Goal: Task Accomplishment & Management: Use online tool/utility

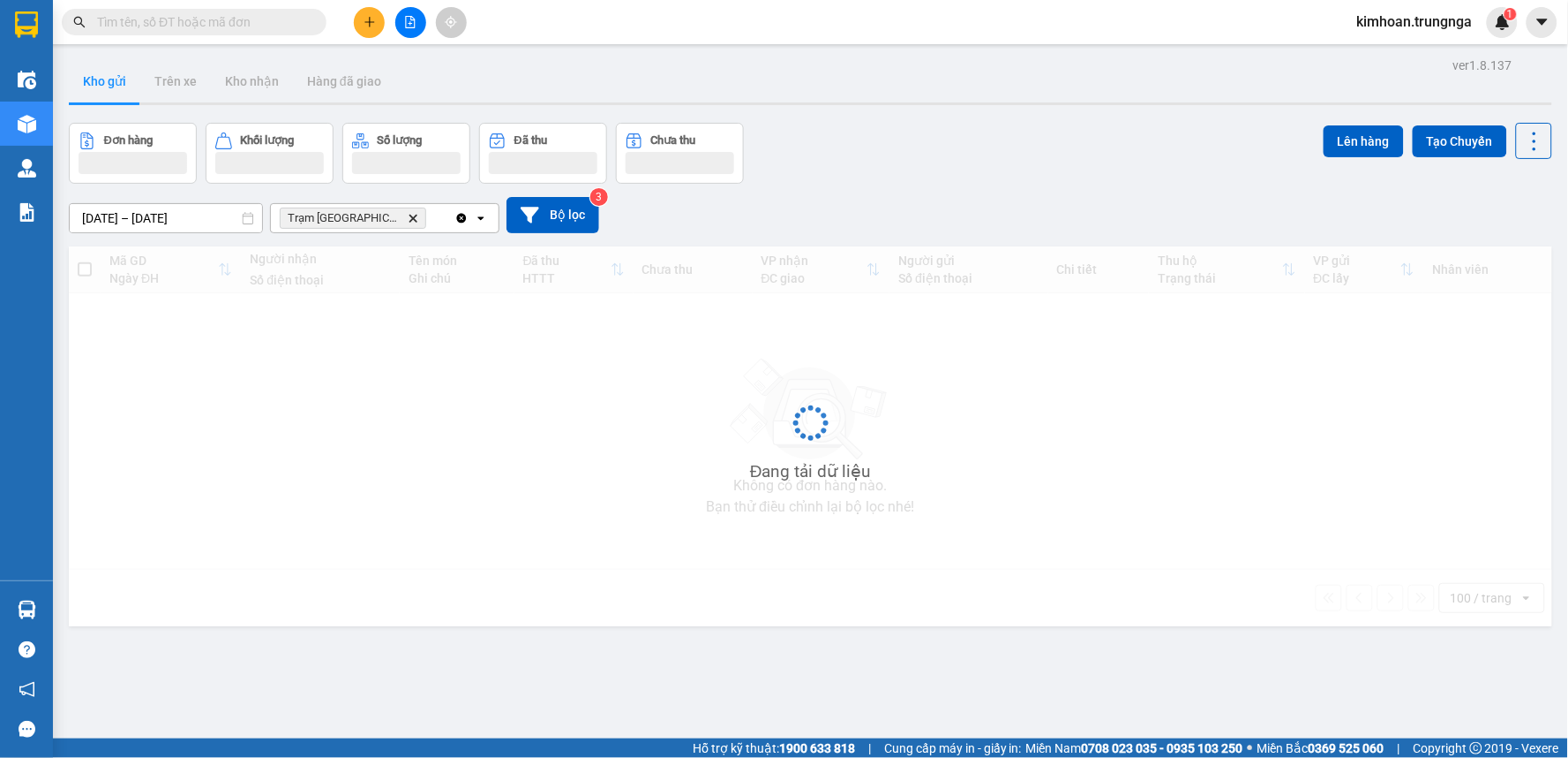
click at [219, 17] on input "text" at bounding box center [201, 22] width 208 height 19
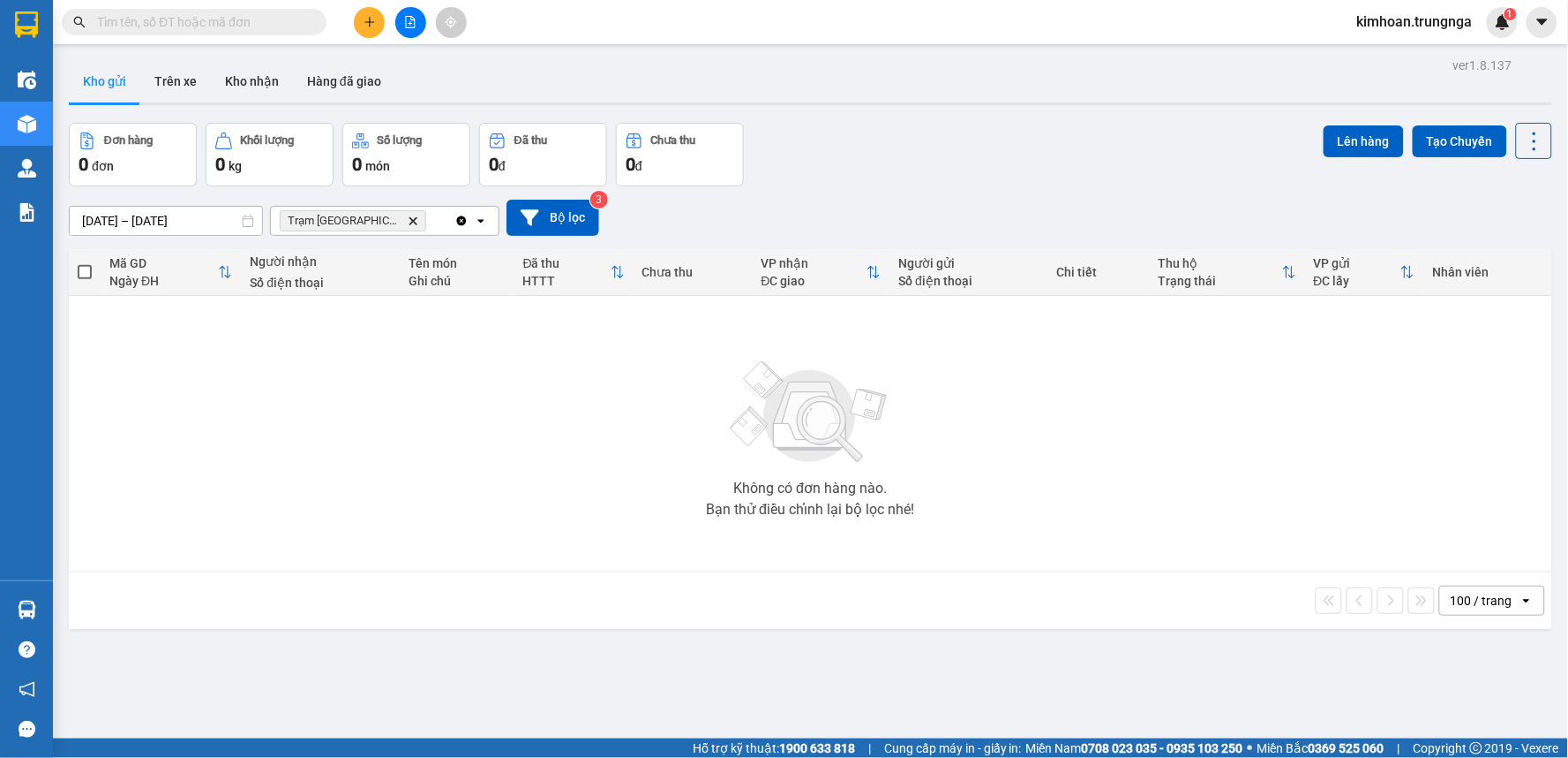
paste input "PT08250579"
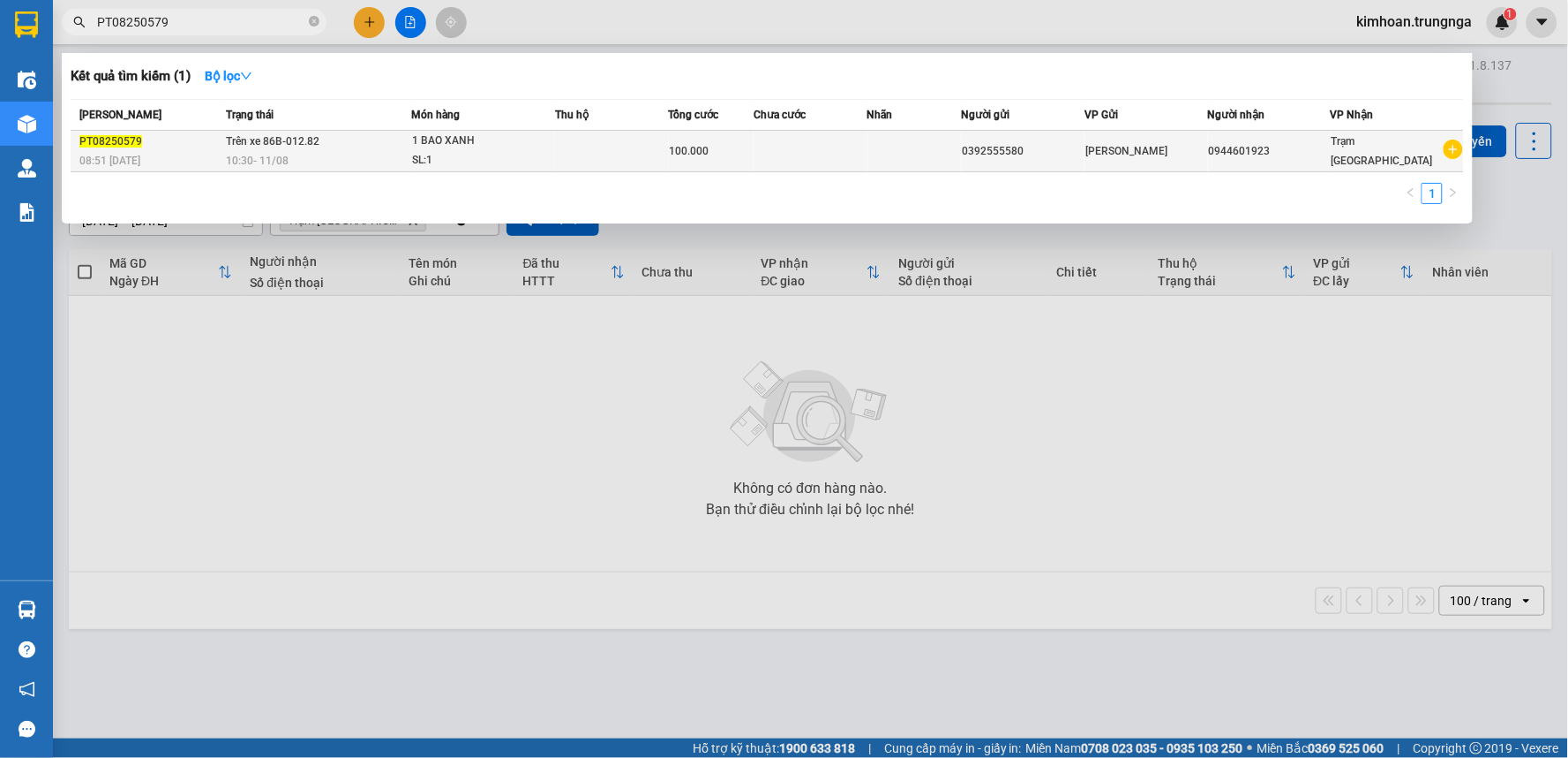
type input "PT08250579"
click at [309, 147] on span "Trên xe 86B-012.82" at bounding box center [273, 141] width 94 height 13
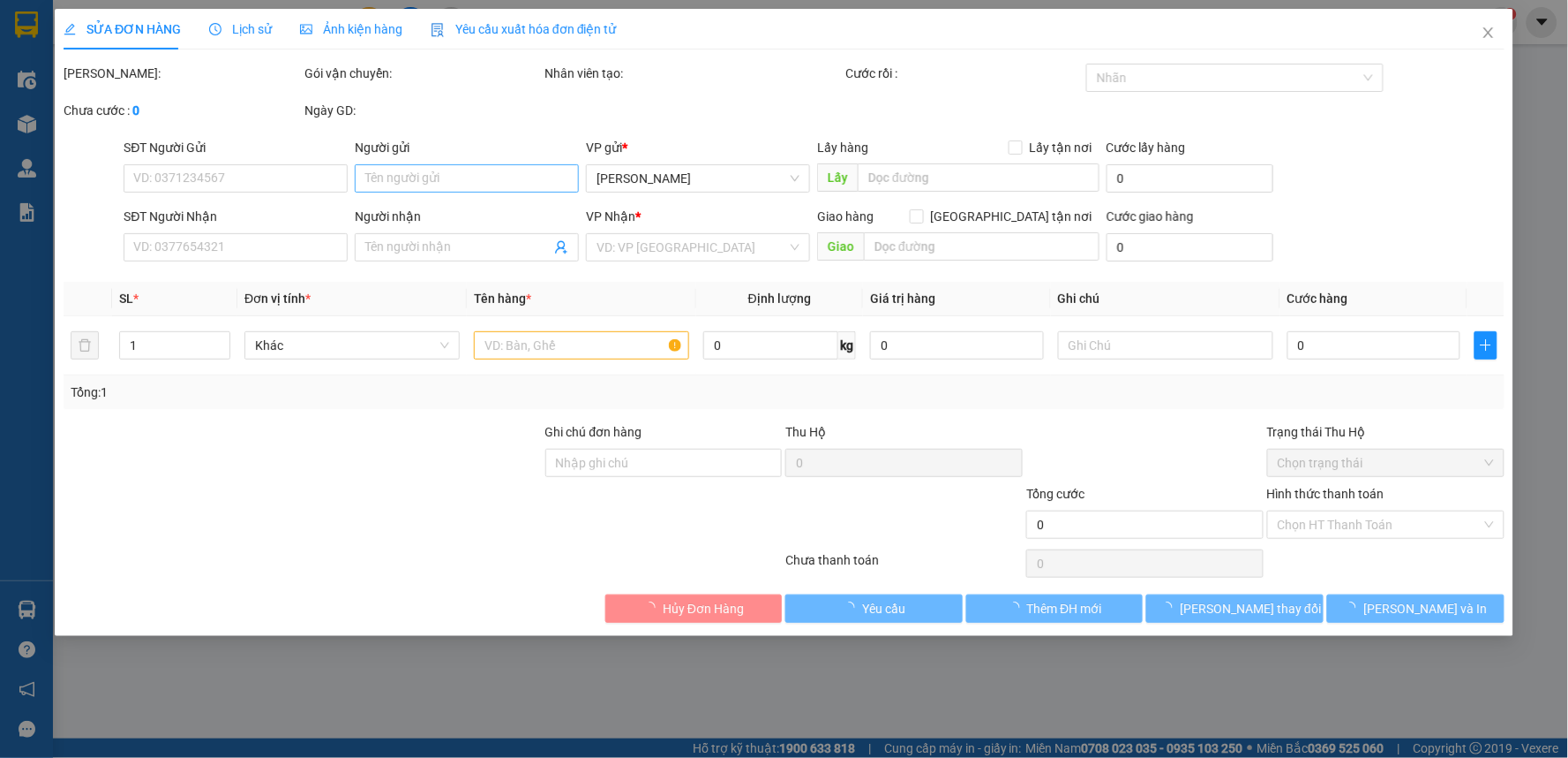
type input "0392555580"
type input "0944601923"
type input "100.000"
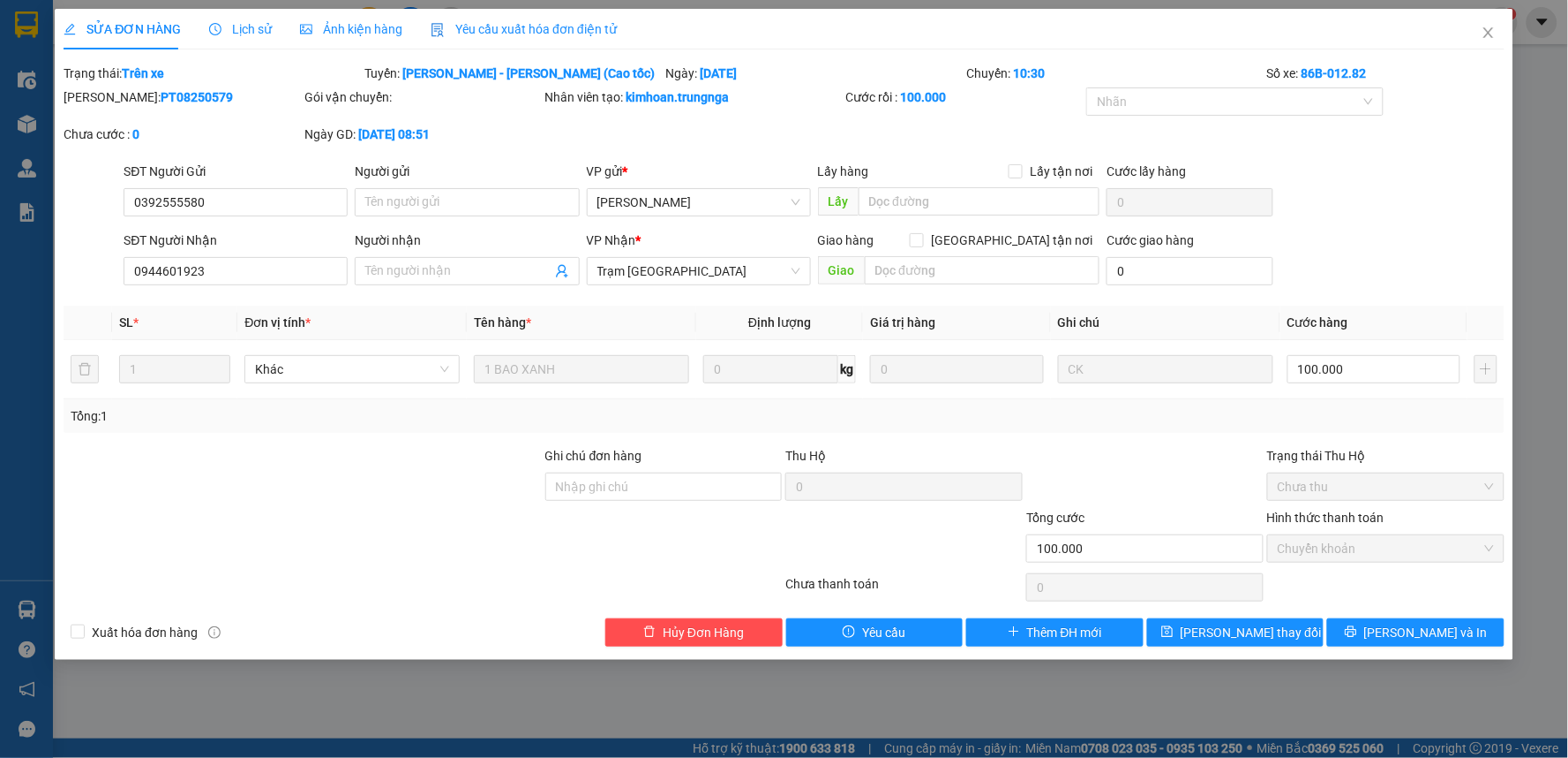
click at [535, 32] on span "Yêu cầu xuất hóa đơn điện tử" at bounding box center [523, 28] width 186 height 14
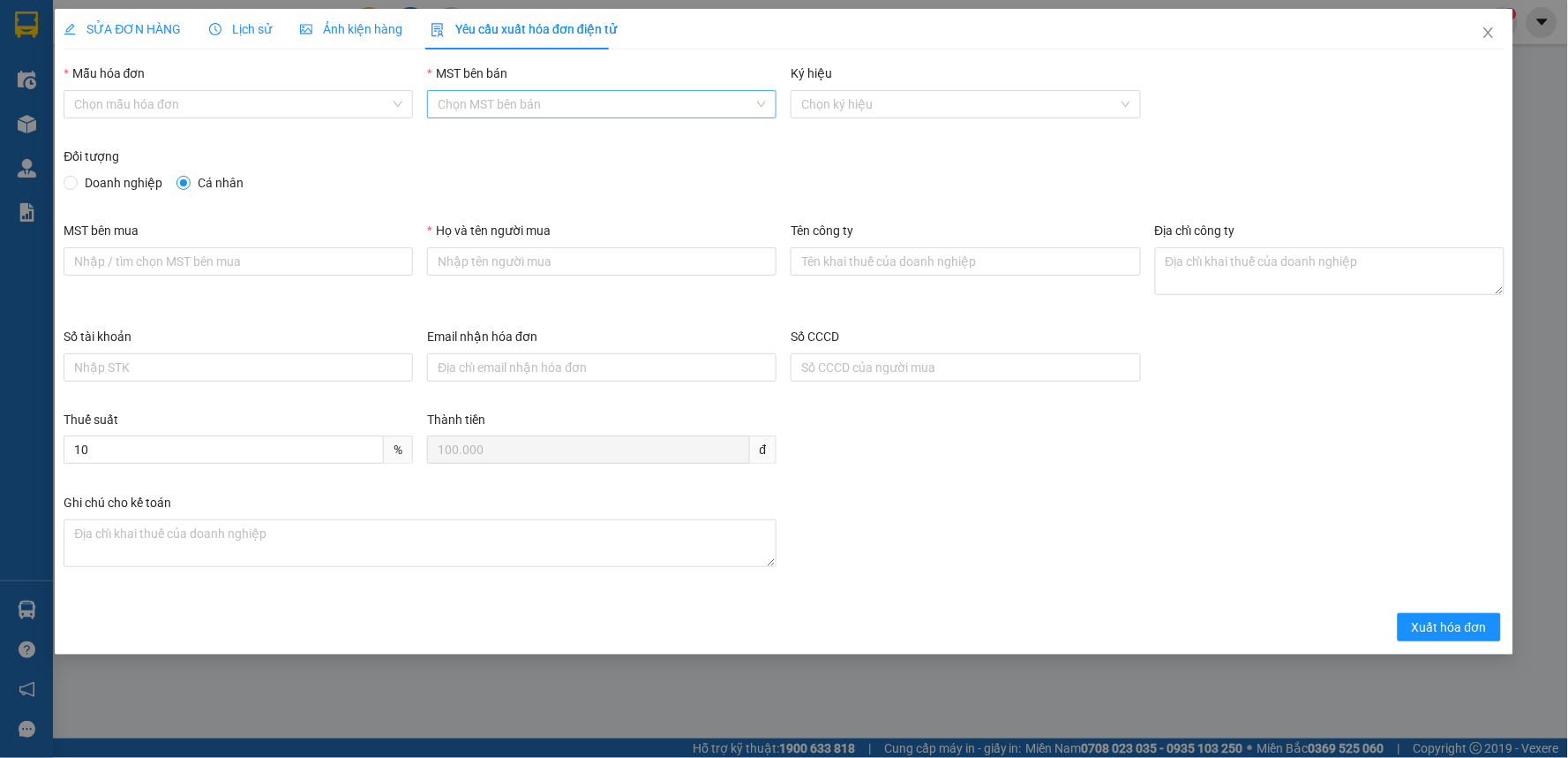
click at [454, 96] on input "MST bên bán" at bounding box center [595, 104] width 316 height 26
click at [479, 139] on div "3400414402" at bounding box center [603, 139] width 328 height 19
click at [256, 99] on input "Mẫu hóa đơn" at bounding box center [232, 104] width 316 height 26
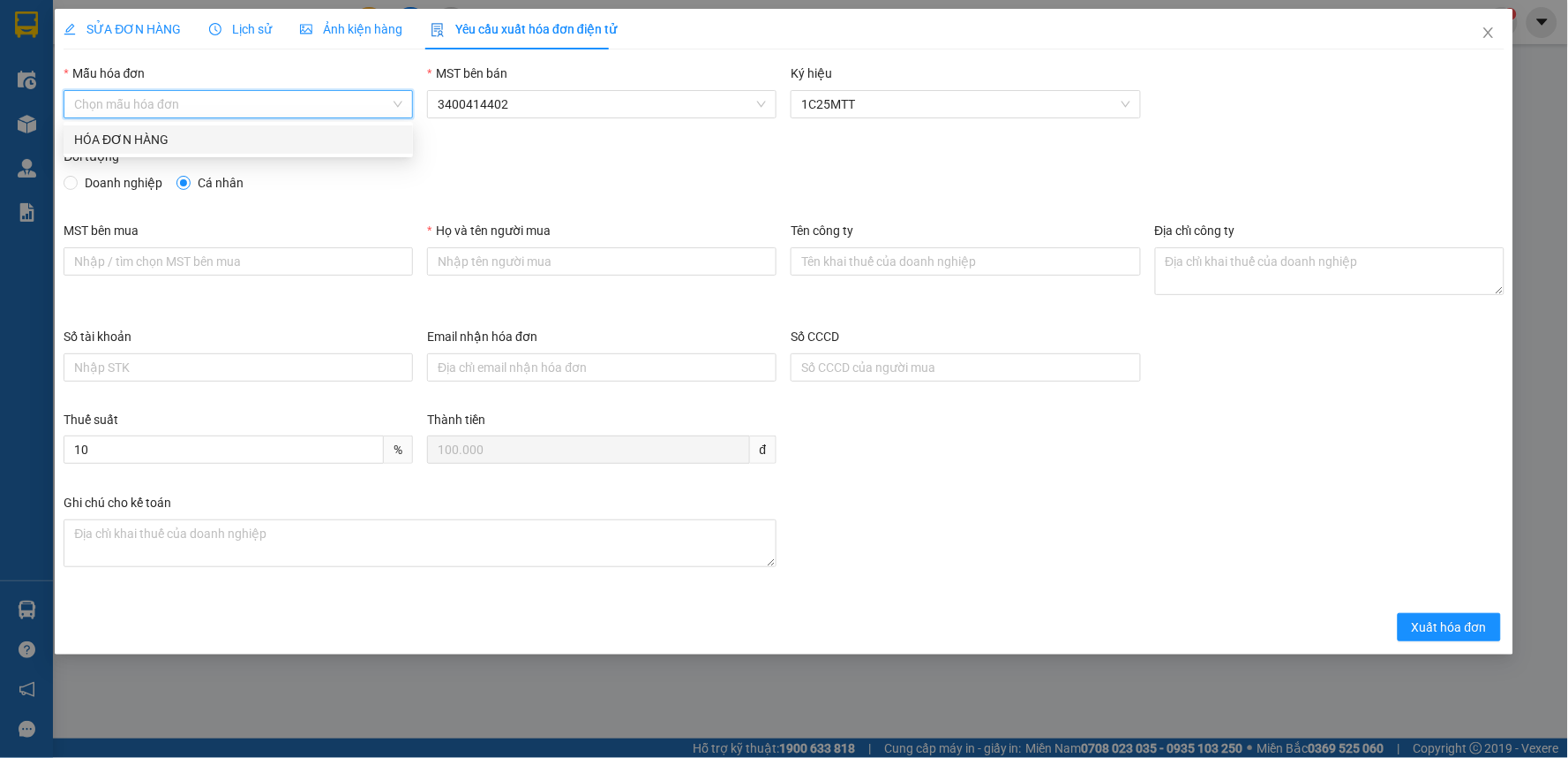
click at [225, 130] on div "HÓA ĐƠN HÀNG" at bounding box center [238, 139] width 328 height 19
type input "8"
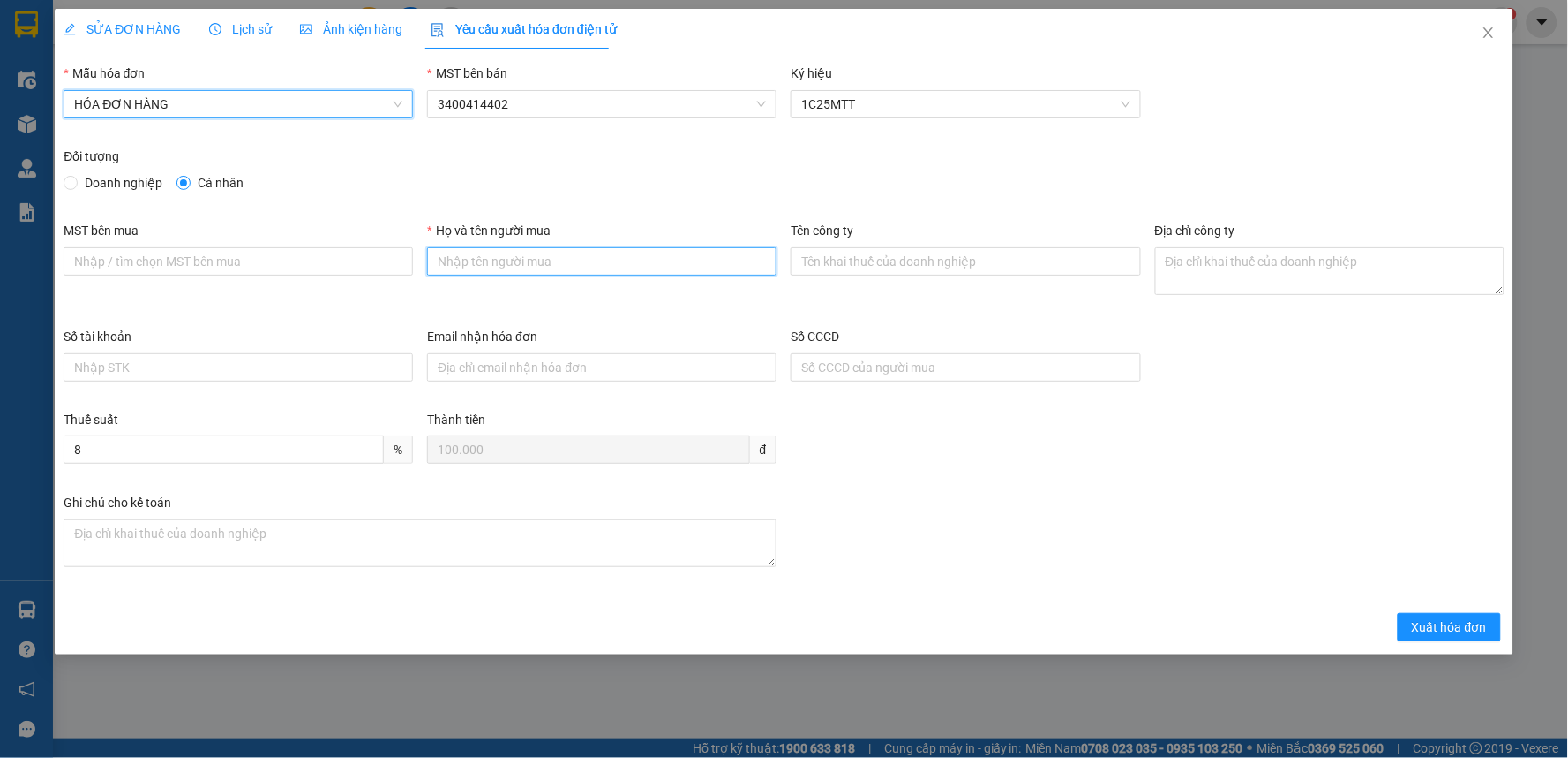
click at [489, 265] on input "Họ và tên người mua" at bounding box center [602, 261] width 349 height 28
type input "Khách lẻ"
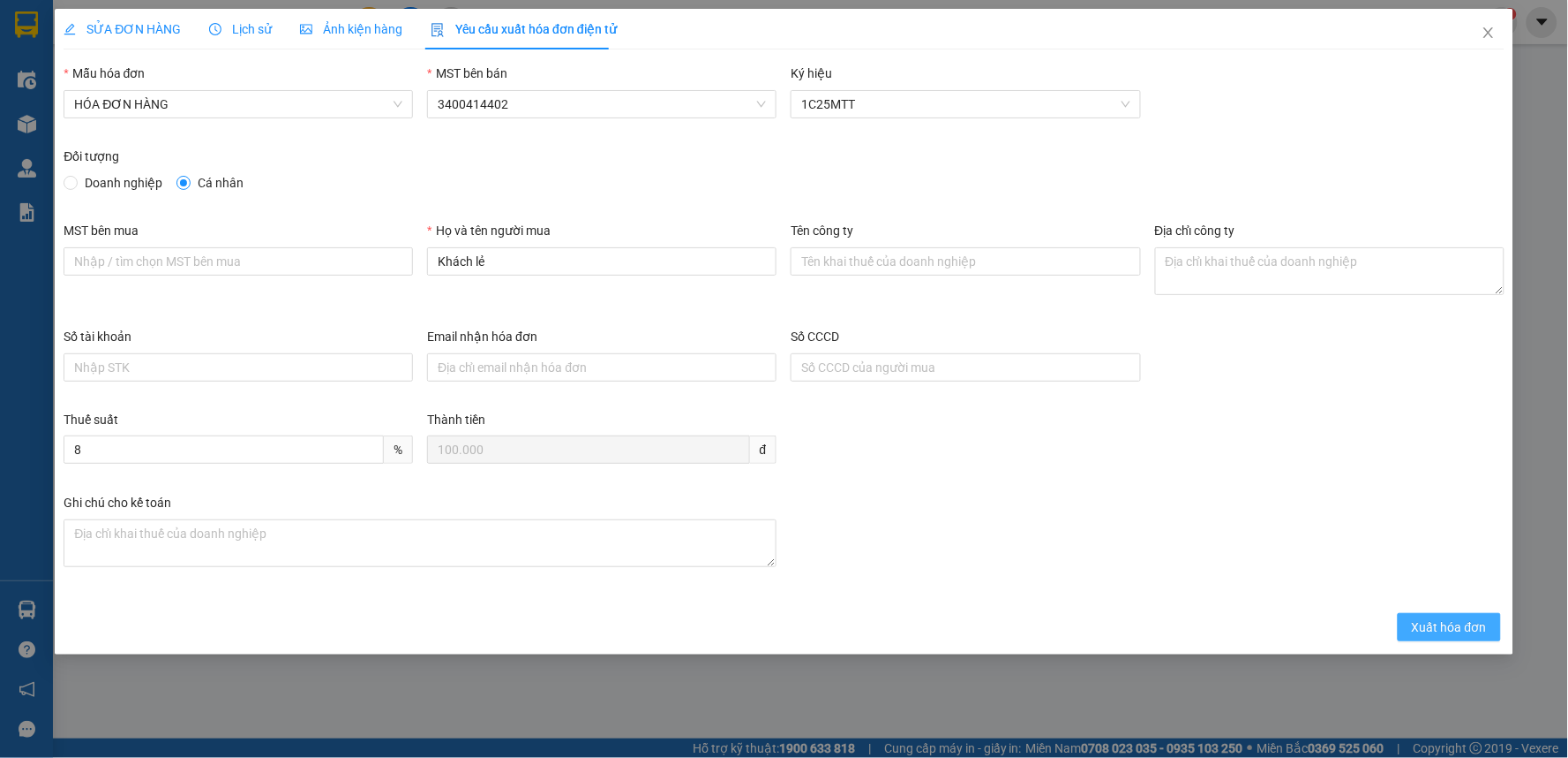
click at [1421, 621] on span "Xuất hóa đơn" at bounding box center [1449, 627] width 75 height 19
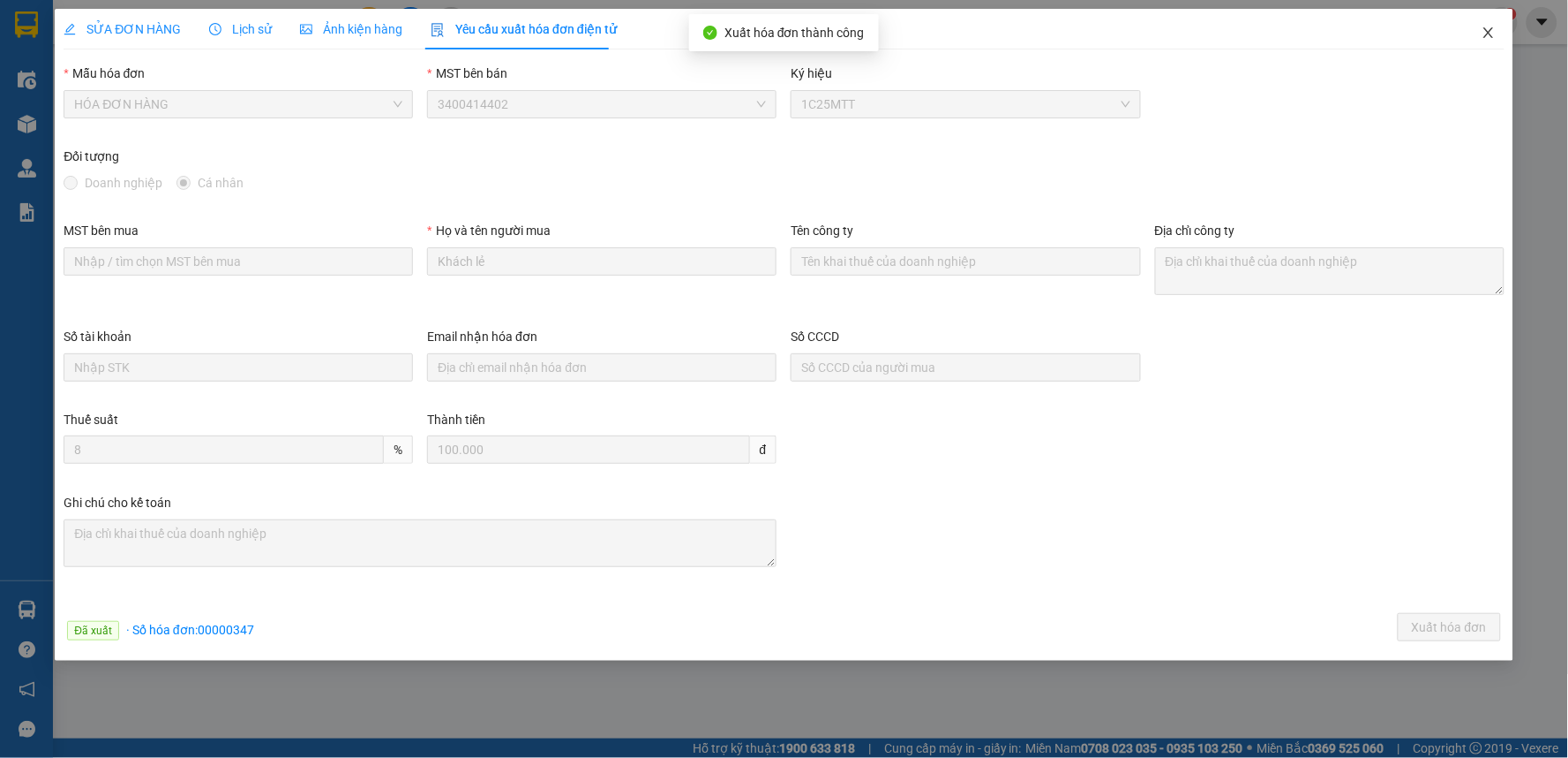
click at [1487, 34] on icon "close" at bounding box center [1488, 32] width 14 height 14
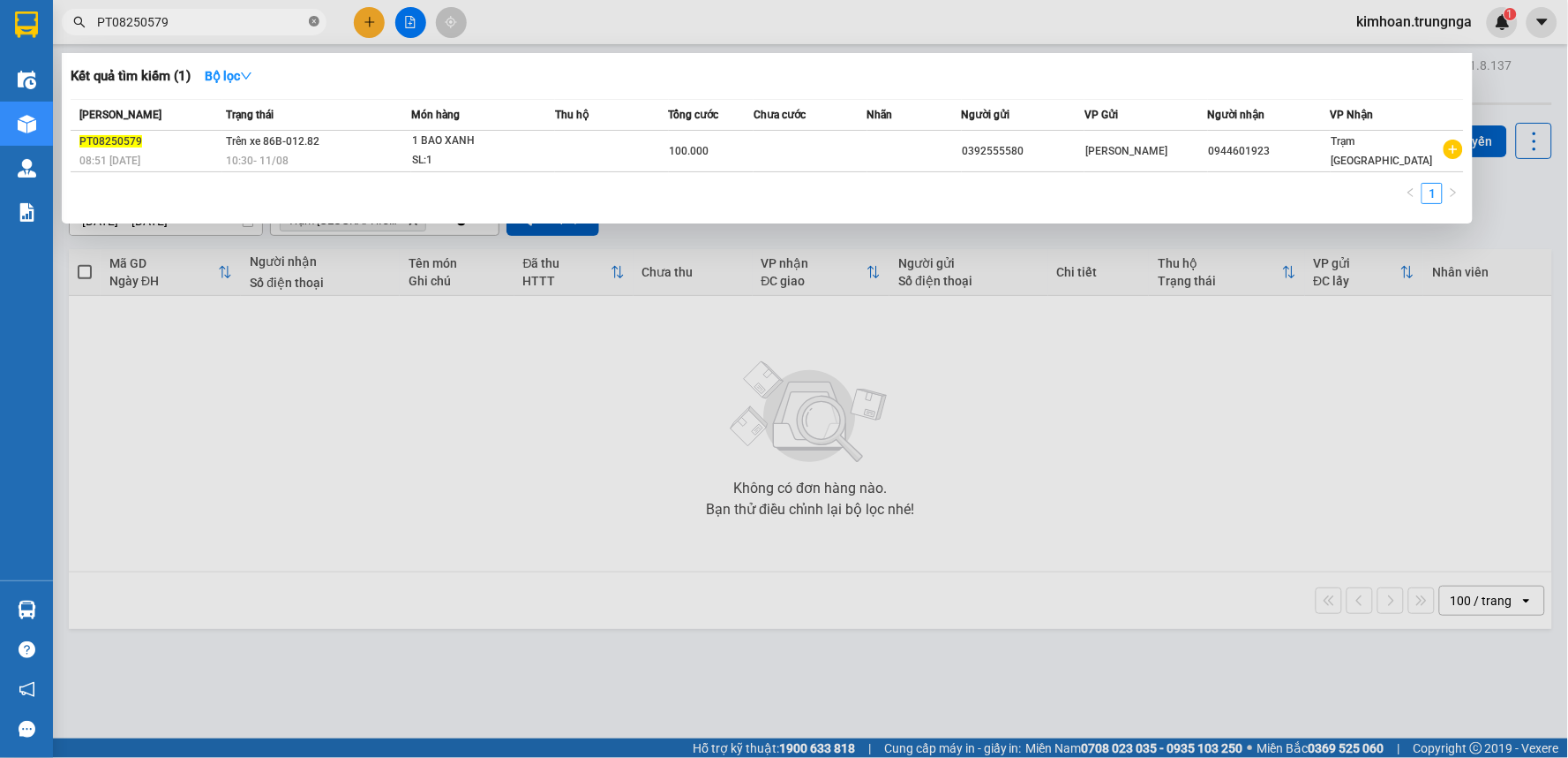
click at [314, 19] on icon "close-circle" at bounding box center [315, 21] width 11 height 11
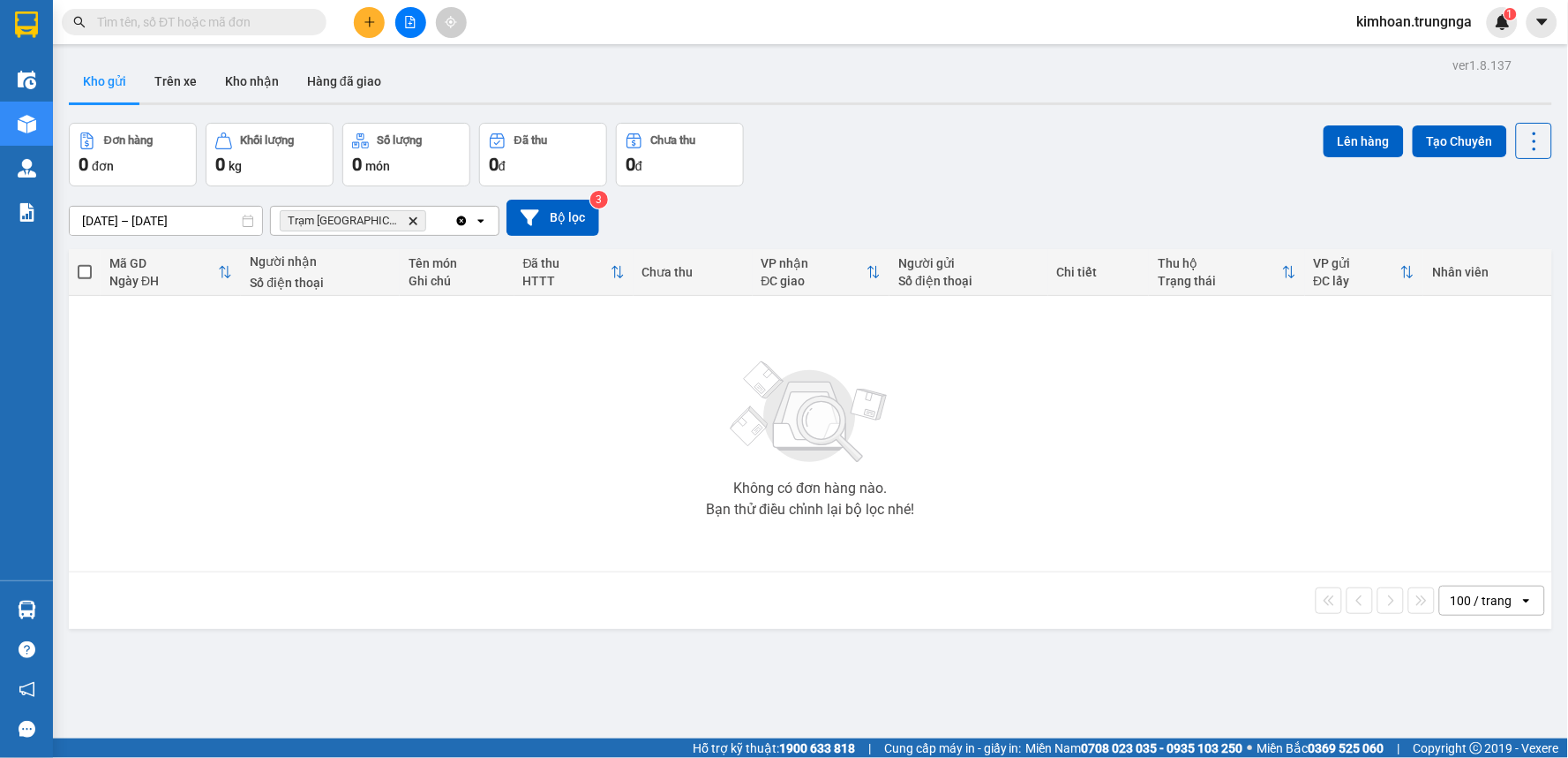
paste input "PT08250584"
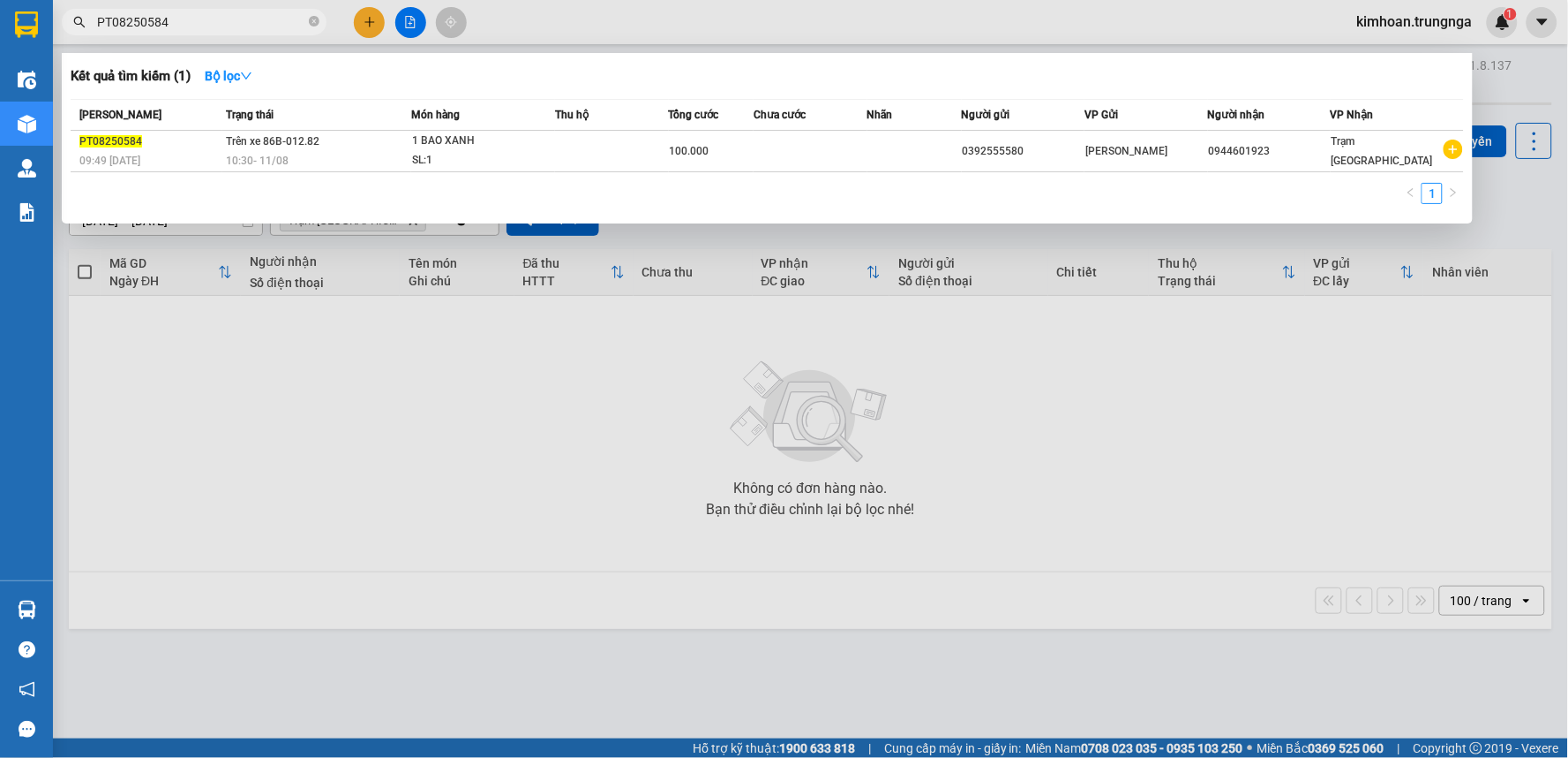
type input "PT08250584"
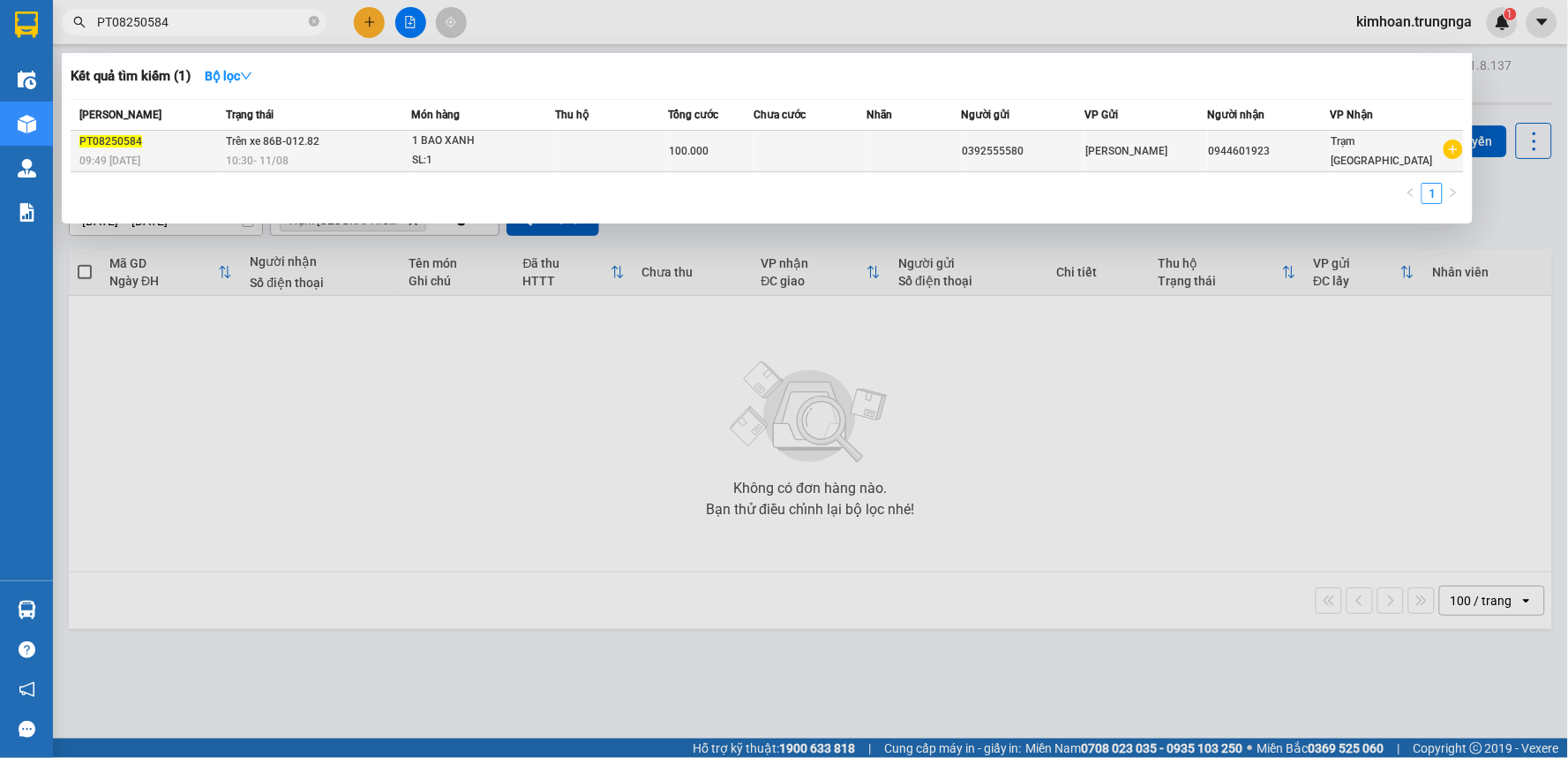
click at [321, 159] on div "10:30 [DATE]" at bounding box center [318, 161] width 183 height 19
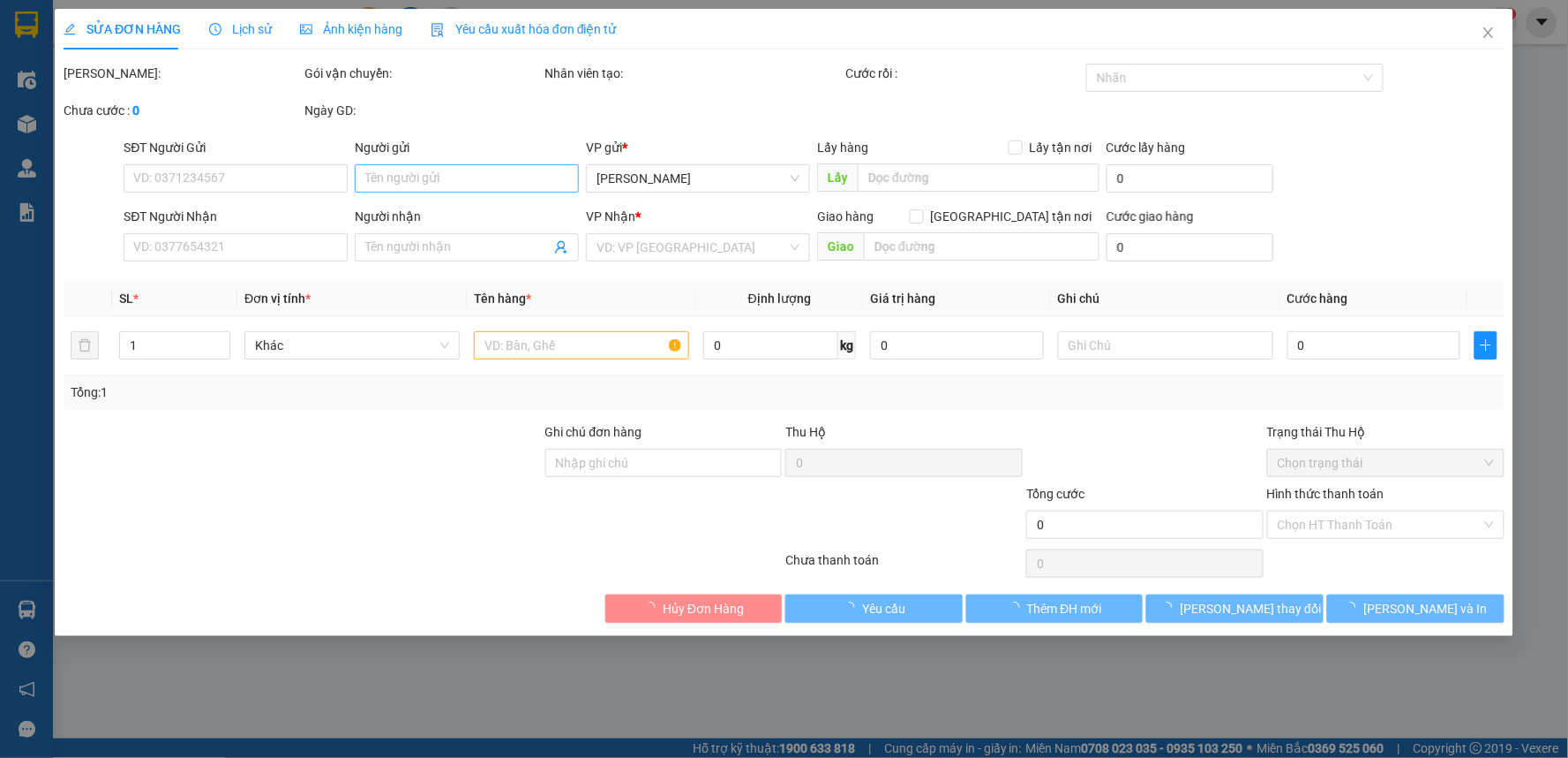
type input "0392555580"
type input "0944601923"
type input "100.000"
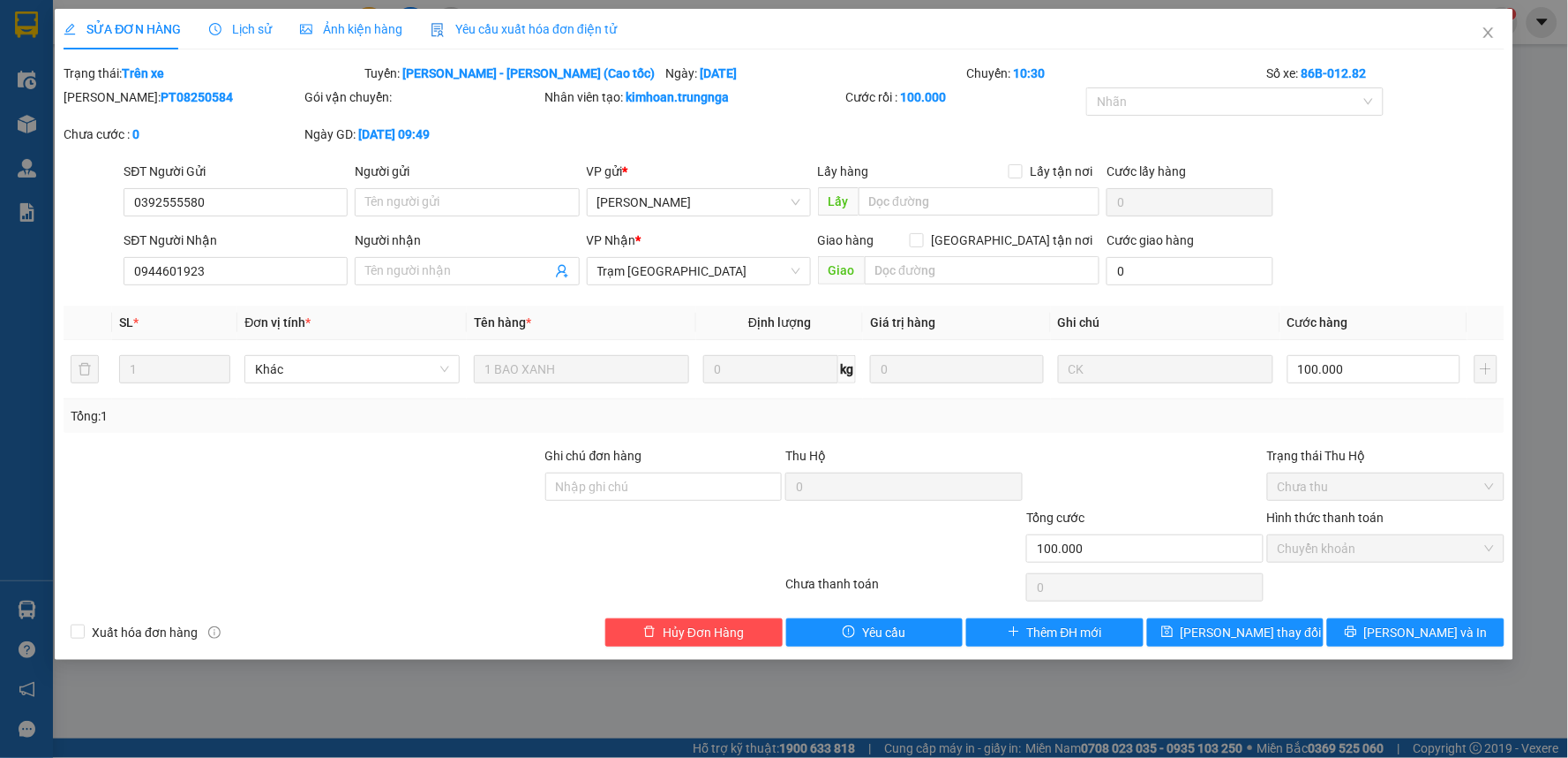
click at [495, 23] on span "Yêu cầu xuất hóa đơn điện tử" at bounding box center [523, 28] width 186 height 14
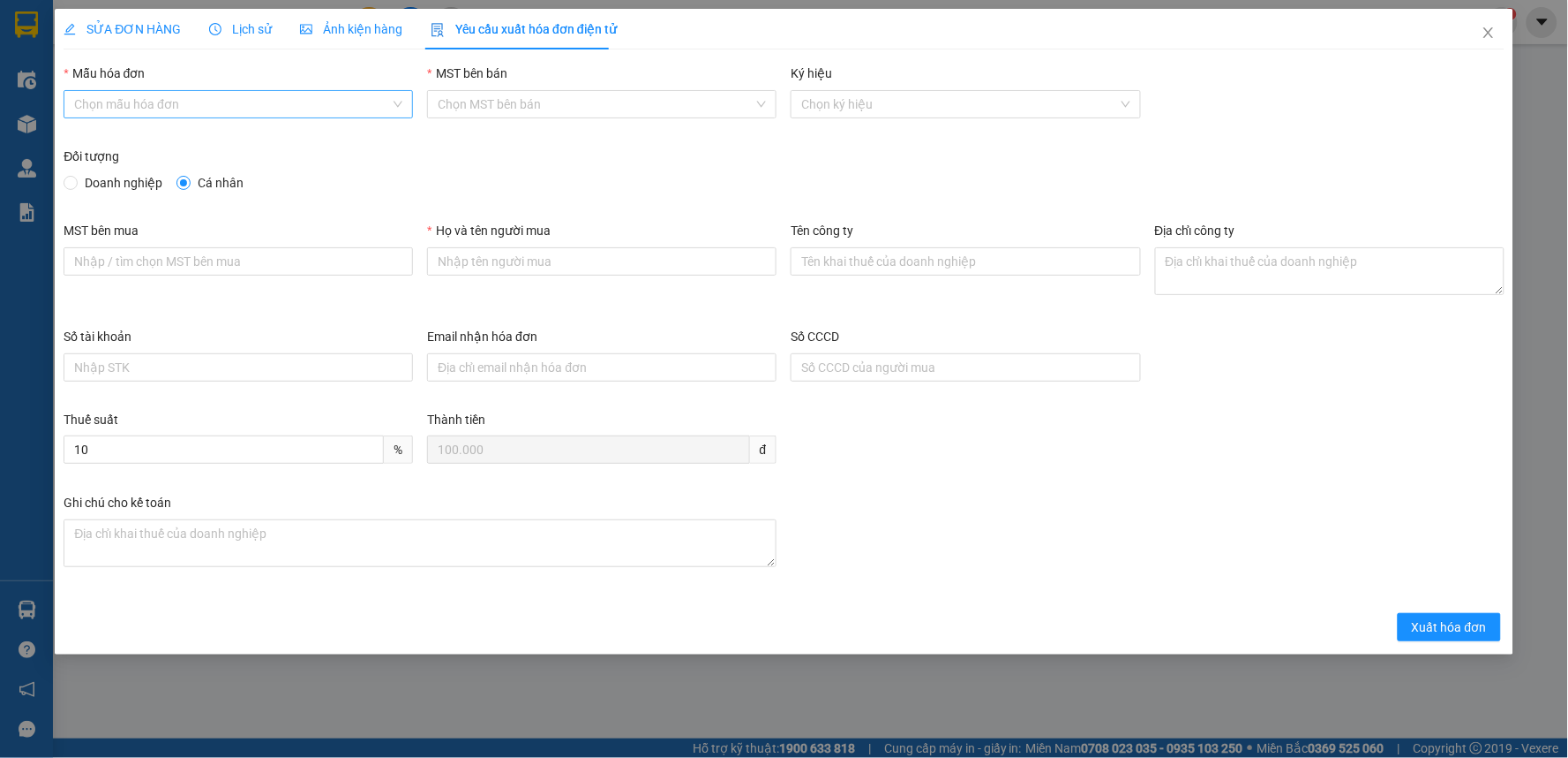
click at [292, 107] on input "Mẫu hóa đơn" at bounding box center [232, 104] width 316 height 26
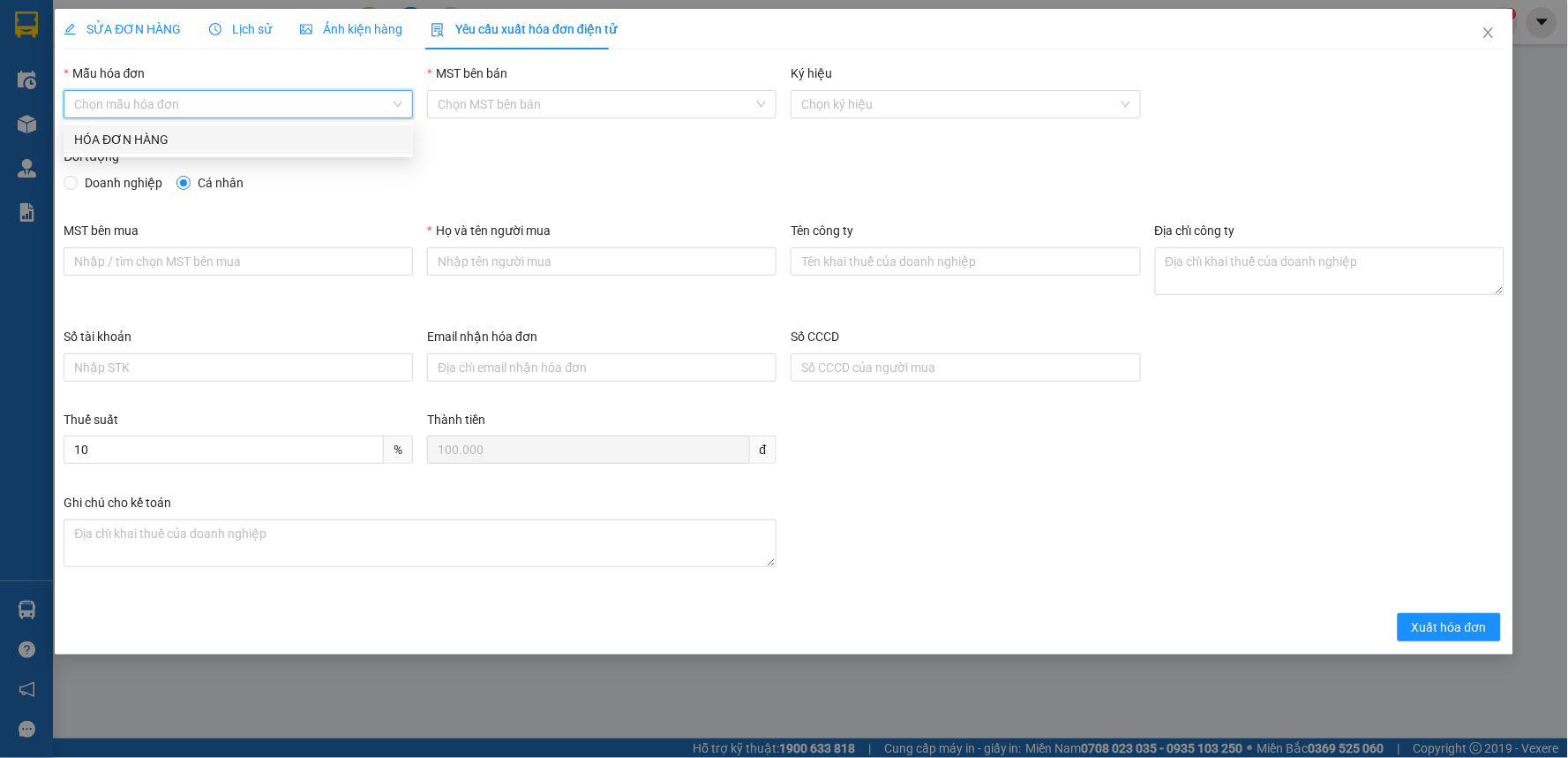
click at [253, 155] on body "Kết quả tìm kiếm ( 1 ) Bộ lọc Mã ĐH Trạng thái Món hàng Thu hộ Tổng cước Chưa c…" at bounding box center [784, 379] width 1568 height 758
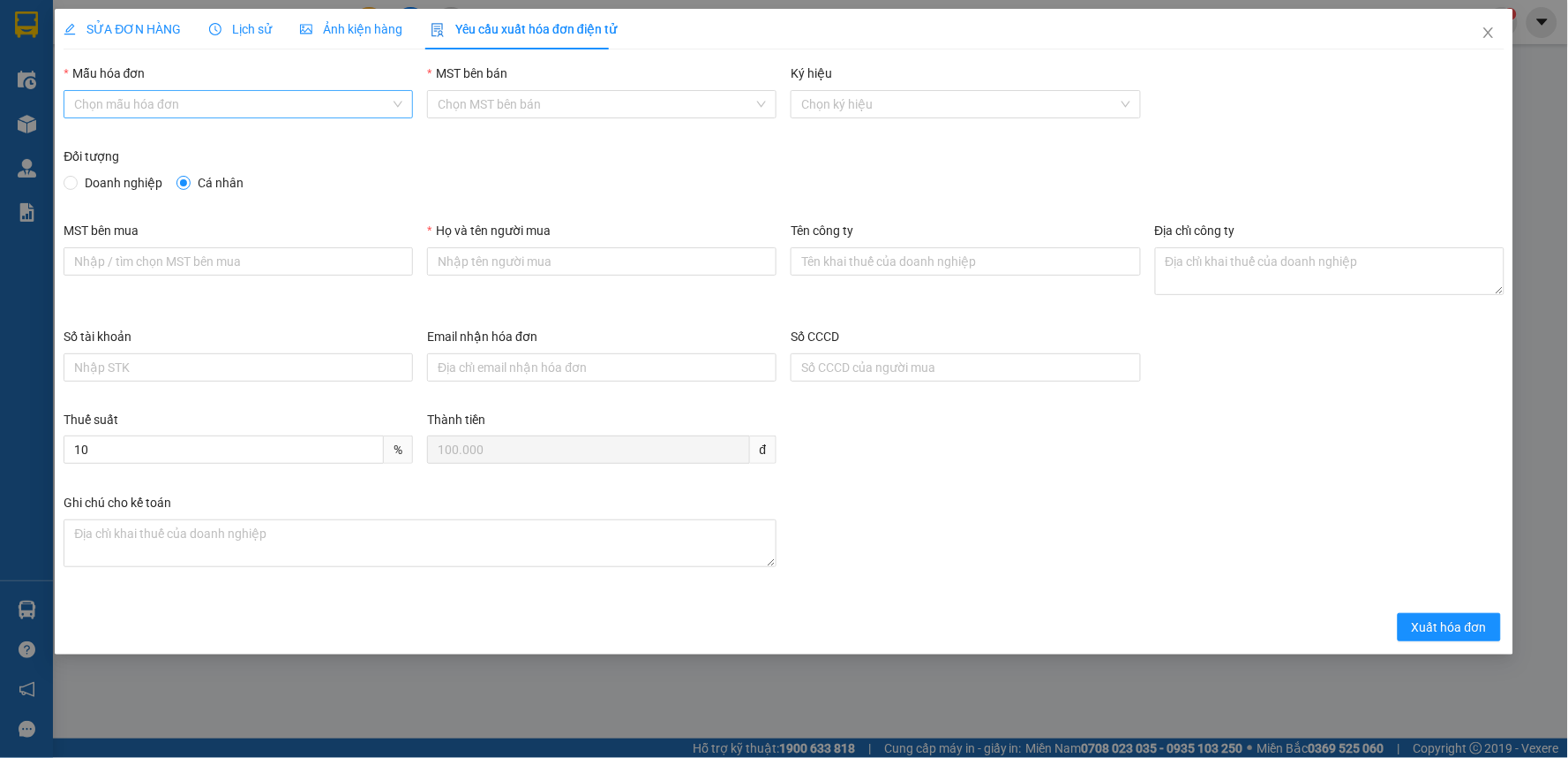
drag, startPoint x: 326, startPoint y: 106, endPoint x: 283, endPoint y: 140, distance: 54.8
click at [325, 106] on input "Mẫu hóa đơn" at bounding box center [232, 104] width 316 height 26
click at [281, 141] on div "HÓA ĐƠN HÀNG" at bounding box center [238, 139] width 328 height 19
type input "8"
click at [522, 260] on input "Họ và tên người mua" at bounding box center [602, 261] width 349 height 28
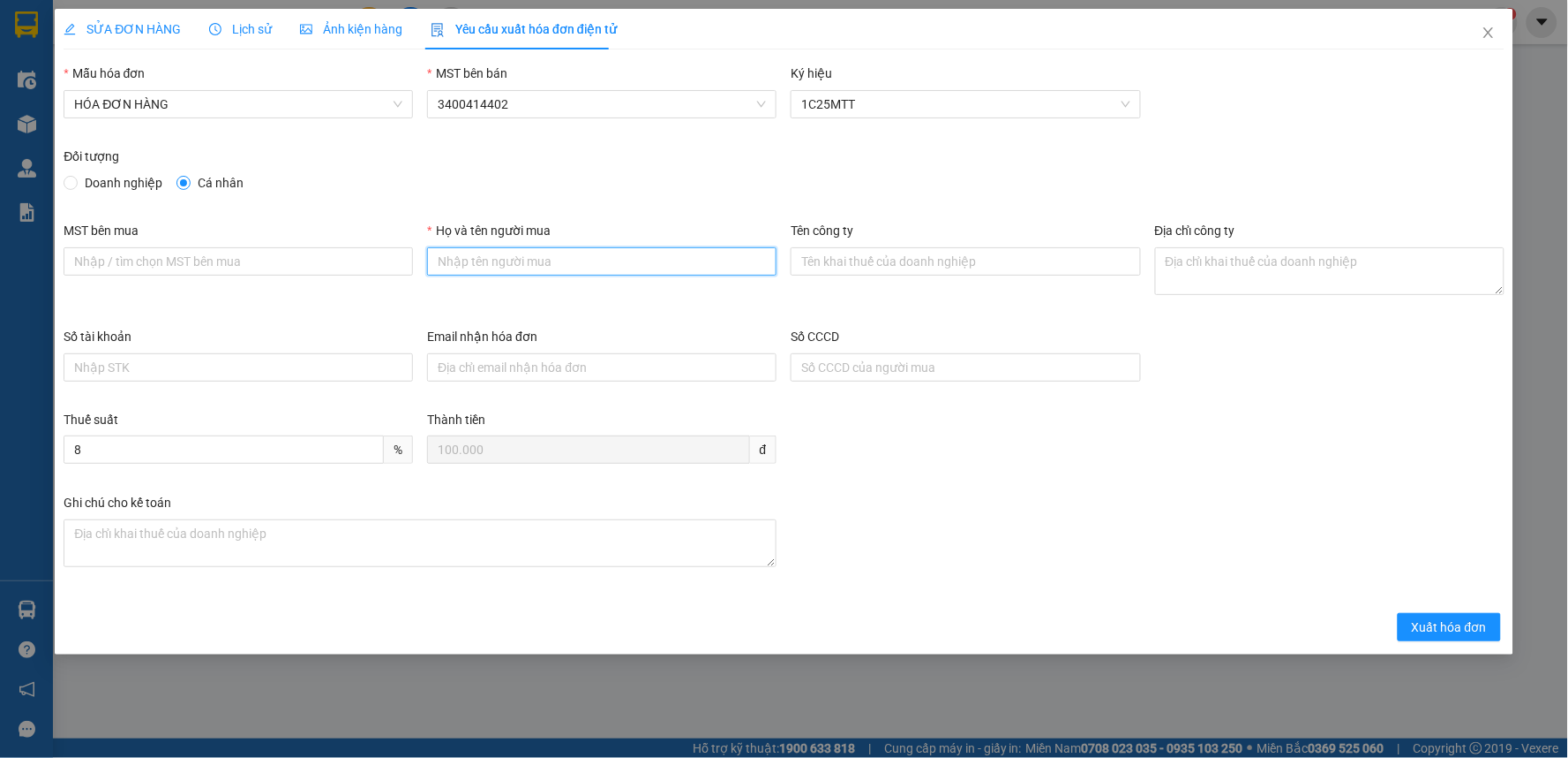
type input "Khách lẻ"
click at [1426, 623] on span "Xuất hóa đơn" at bounding box center [1449, 627] width 75 height 19
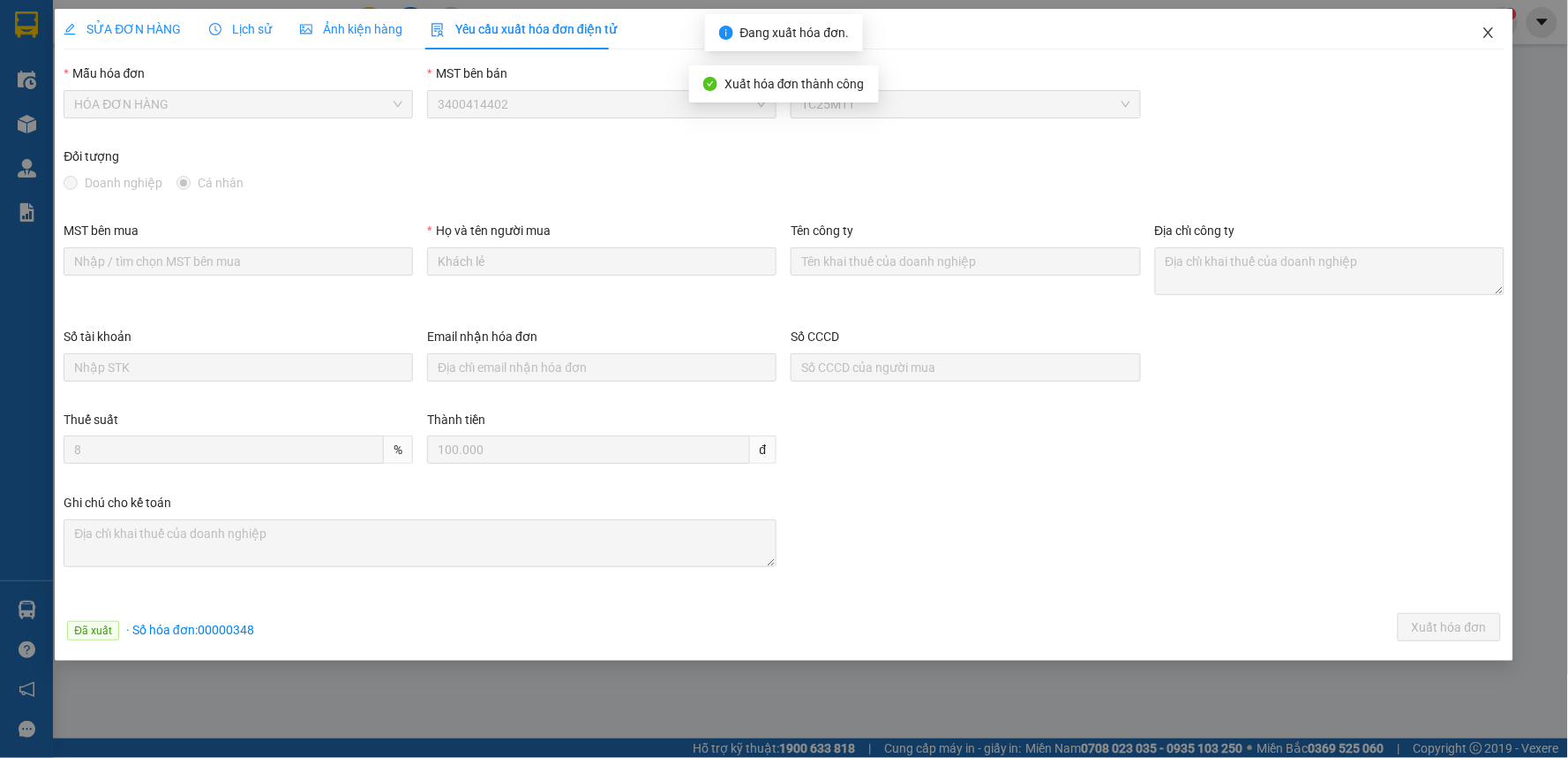
click at [1489, 31] on icon "close" at bounding box center [1488, 32] width 14 height 14
